Goal: Task Accomplishment & Management: Manage account settings

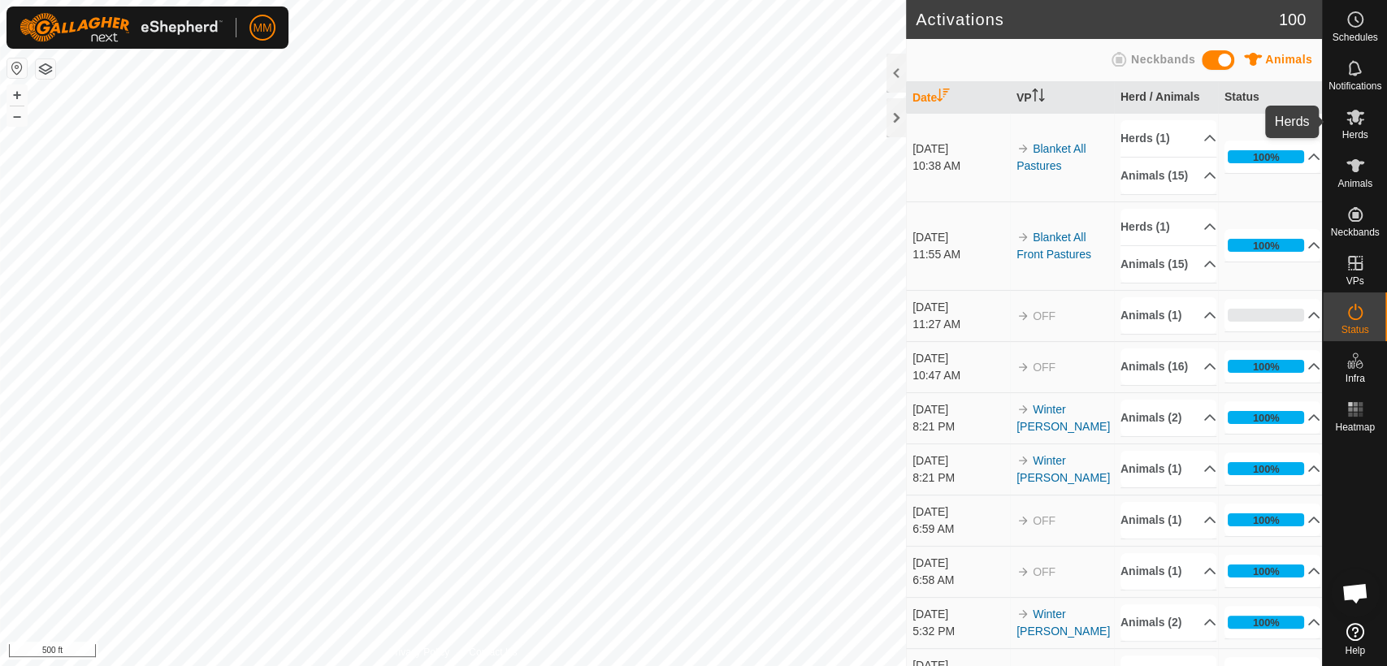
click at [1355, 121] on icon at bounding box center [1355, 117] width 18 height 15
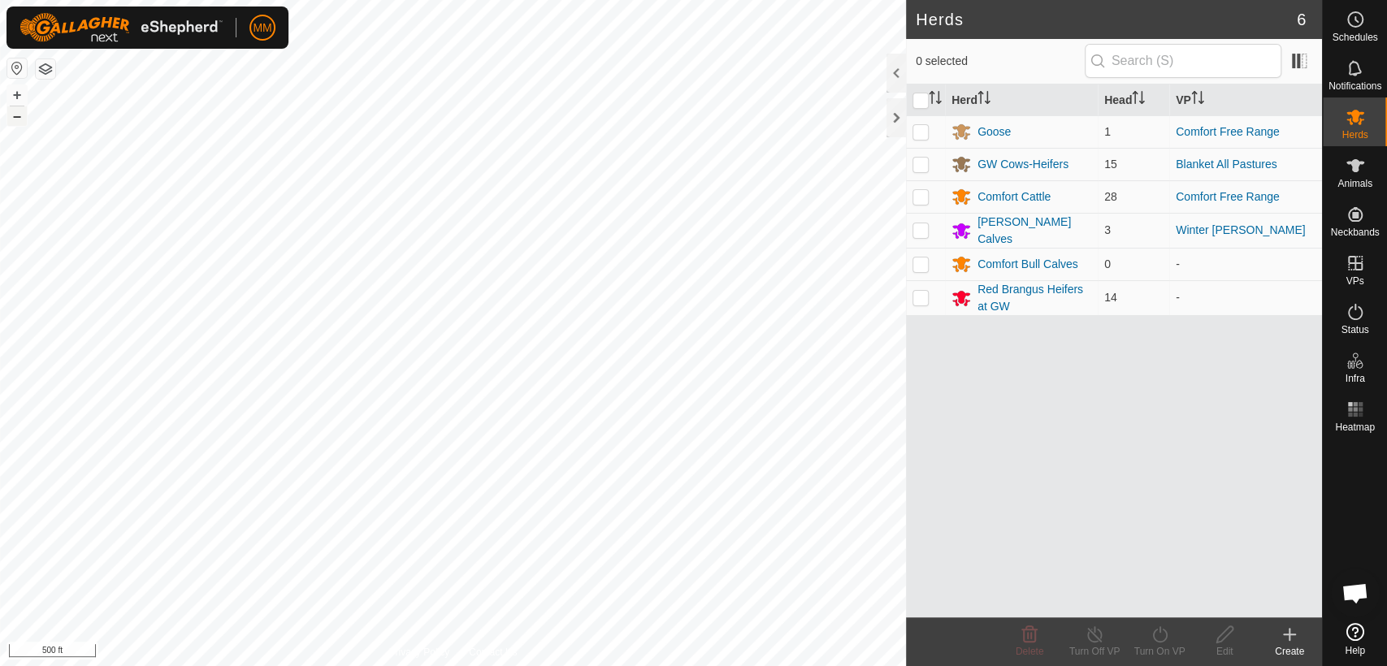
click at [15, 118] on button "–" at bounding box center [16, 115] width 19 height 19
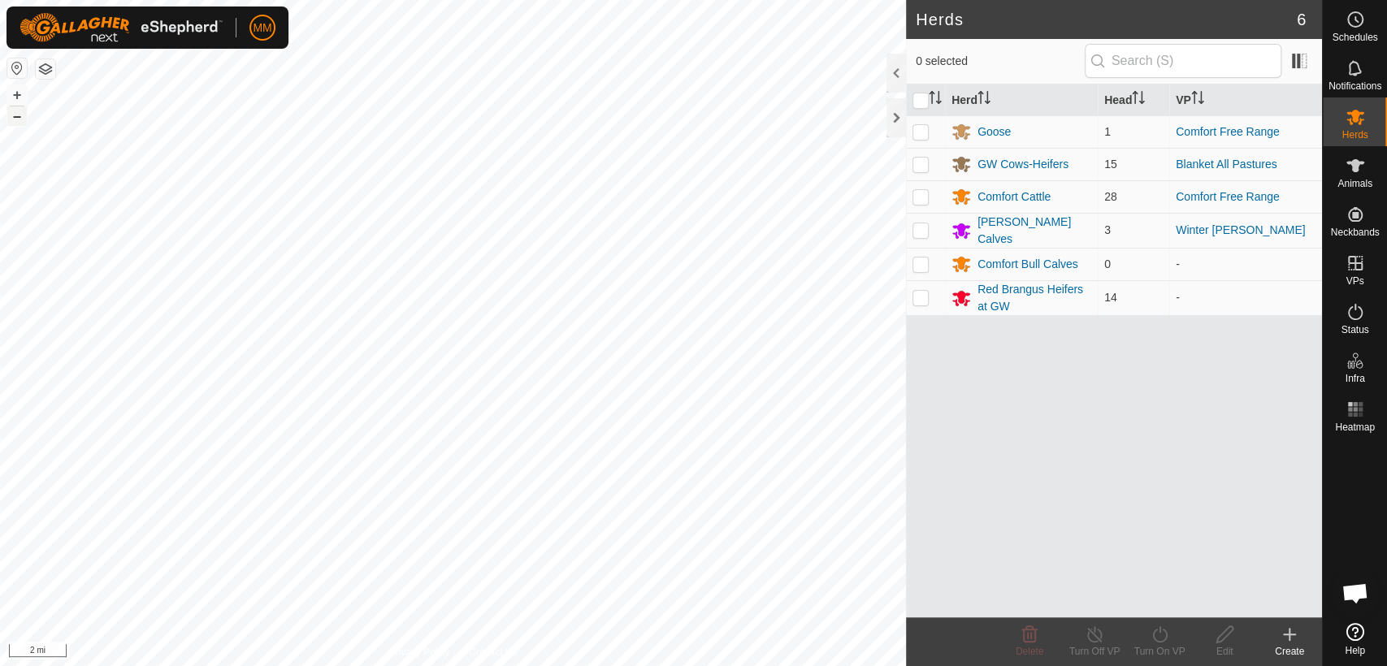
click at [15, 118] on button "–" at bounding box center [16, 115] width 19 height 19
click at [19, 97] on button "+" at bounding box center [16, 94] width 19 height 19
click at [14, 92] on button "+" at bounding box center [16, 94] width 19 height 19
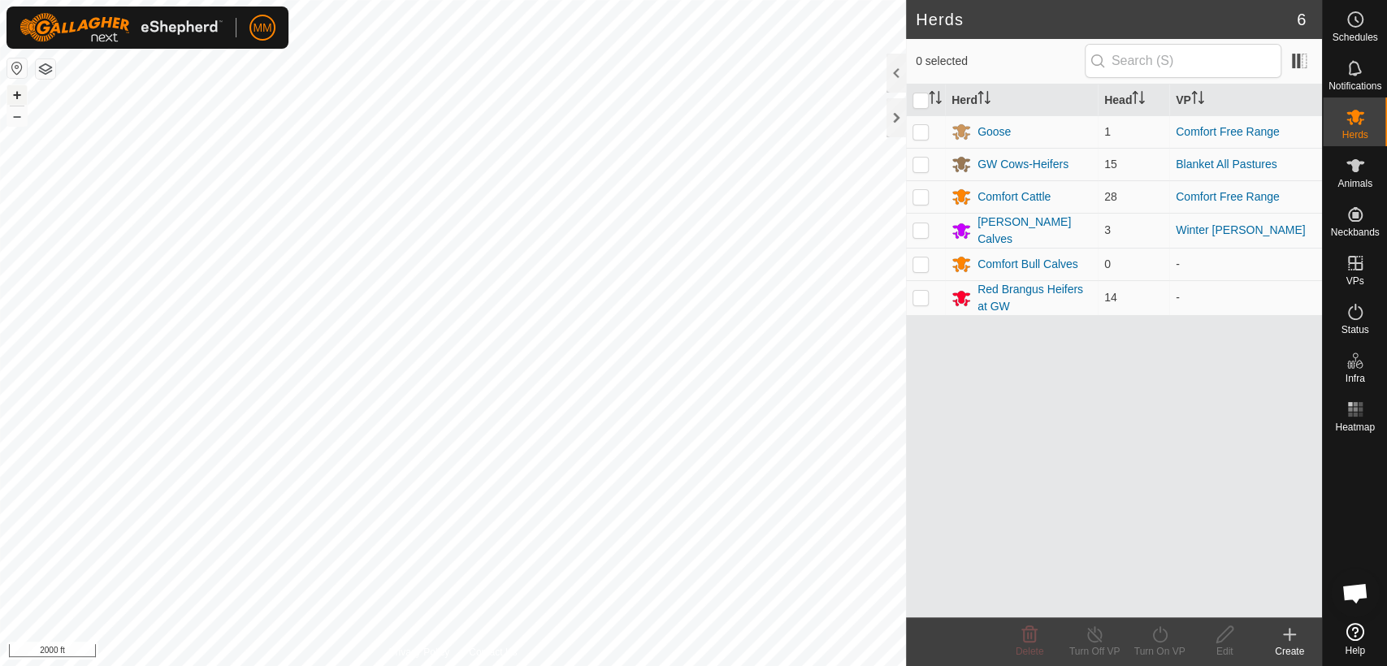
click at [15, 89] on button "+" at bounding box center [16, 94] width 19 height 19
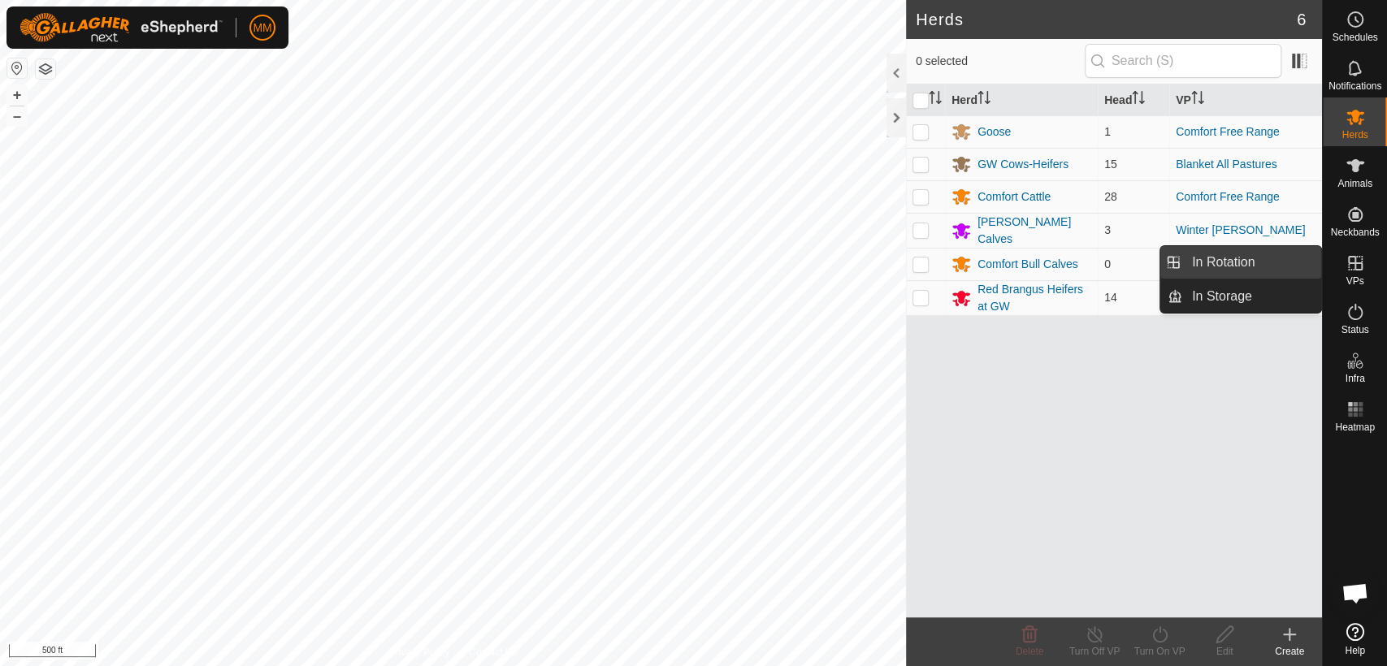
click at [1299, 266] on link "In Rotation" at bounding box center [1251, 262] width 139 height 32
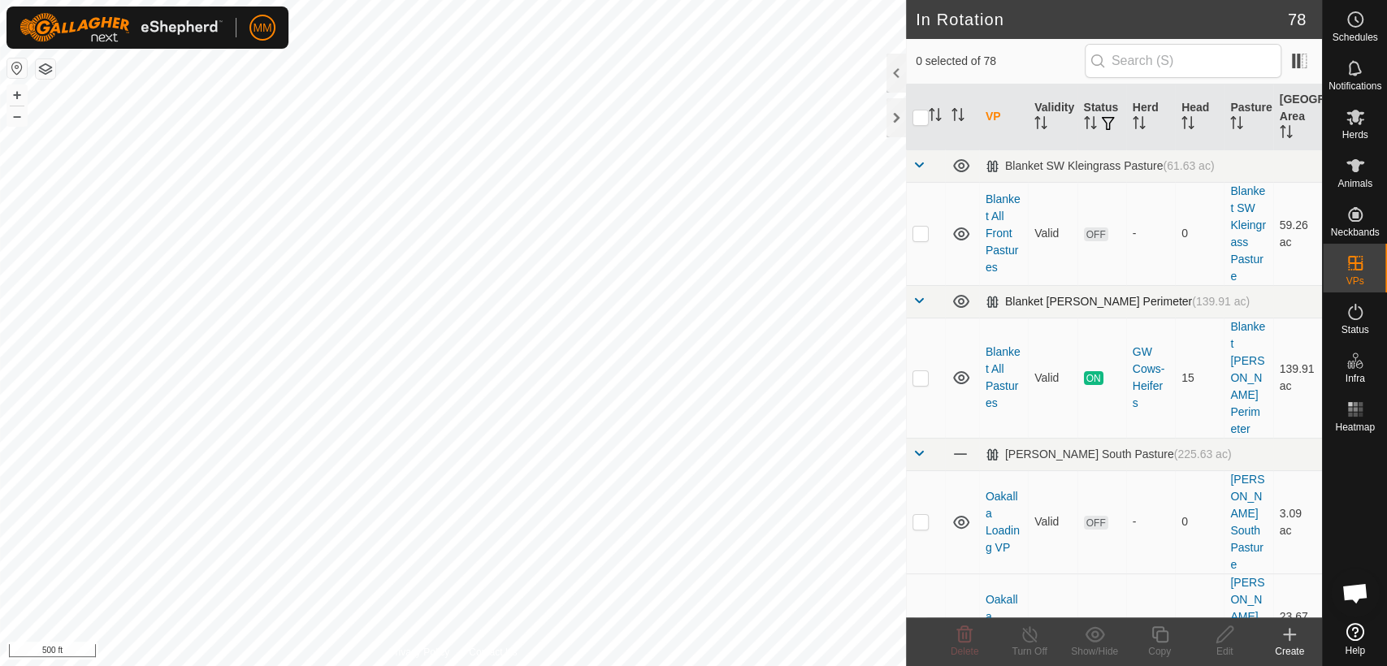
checkbox input "true"
checkbox input "false"
checkbox input "true"
checkbox input "false"
